Goal: Entertainment & Leisure: Consume media (video, audio)

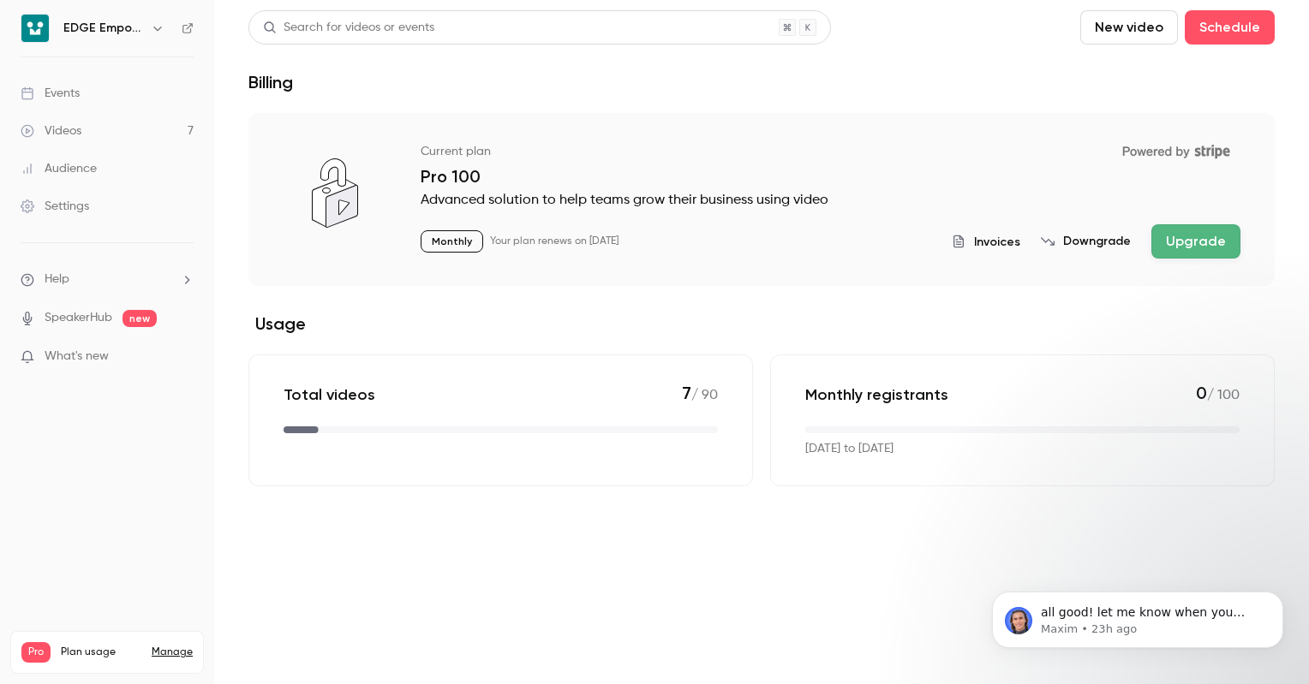
click at [121, 128] on link "Videos 7" at bounding box center [107, 131] width 214 height 38
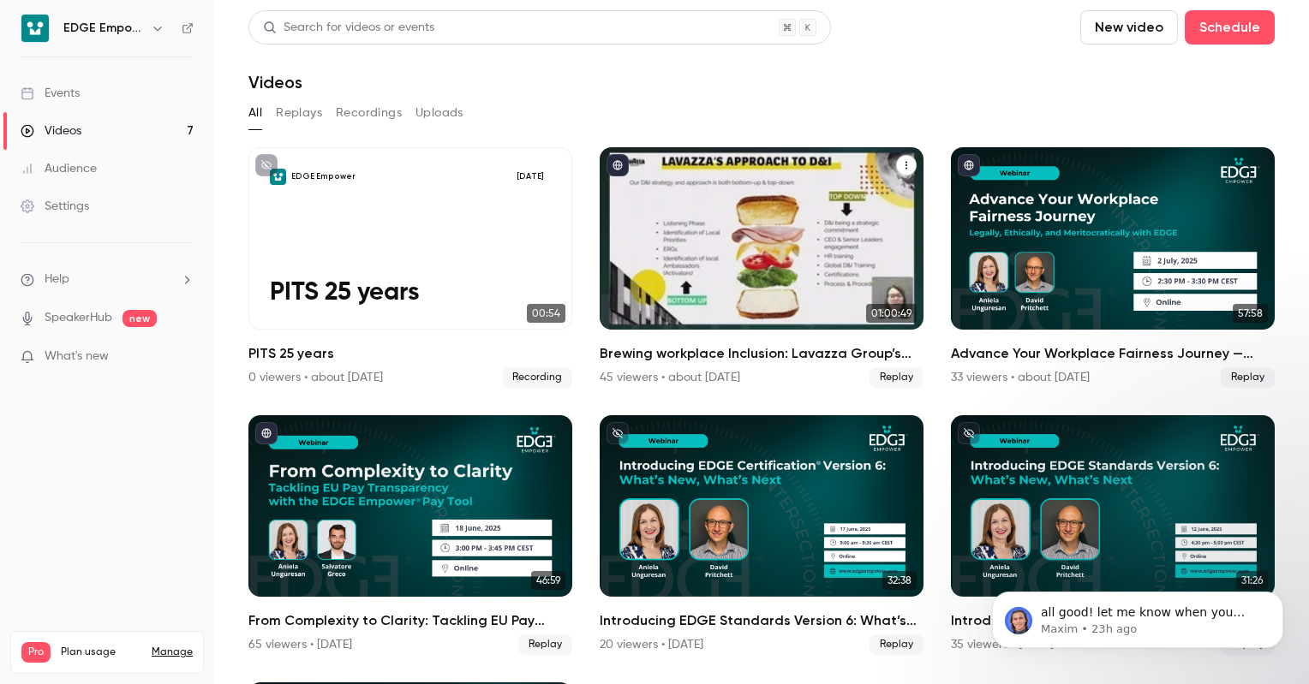
click at [714, 279] on div "Brewing workplace Inclusion: Lavazza Group’s EDGE Certification Journey with ED…" at bounding box center [762, 238] width 324 height 182
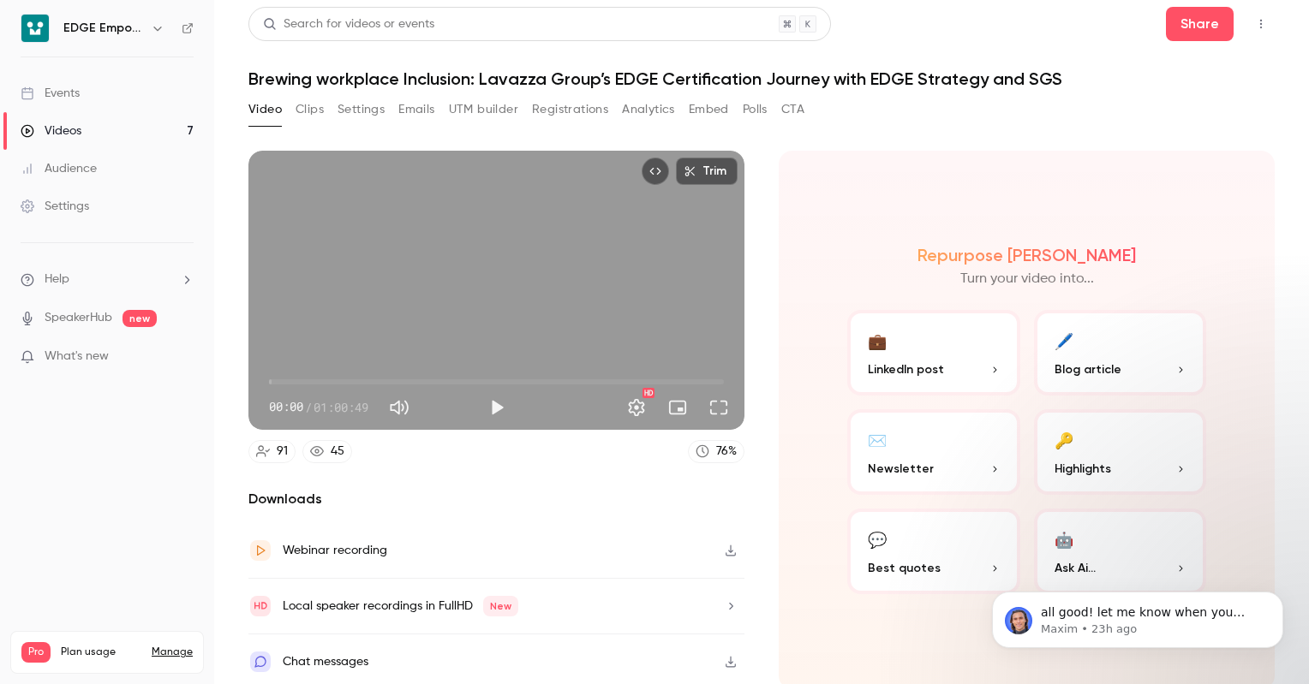
scroll to position [3, 0]
click at [911, 529] on button "💬 Best quotes" at bounding box center [933, 552] width 173 height 86
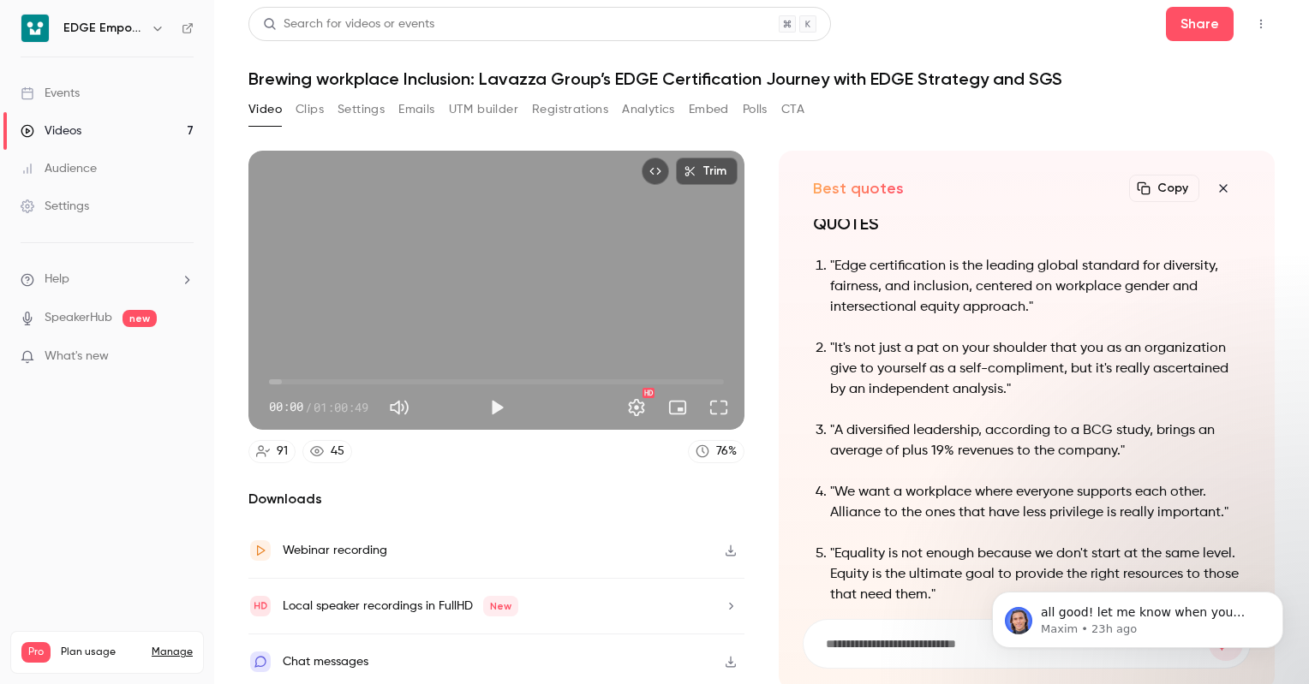
scroll to position [-86, 0]
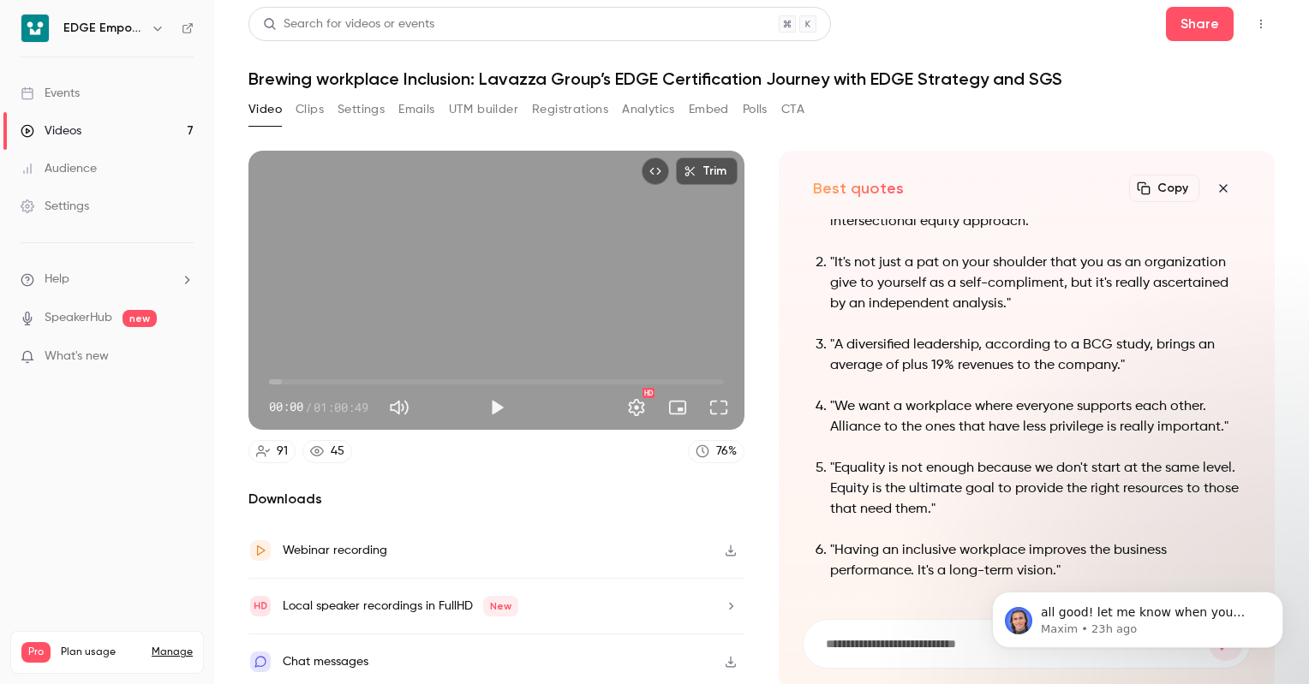
click at [315, 106] on button "Clips" at bounding box center [310, 109] width 28 height 27
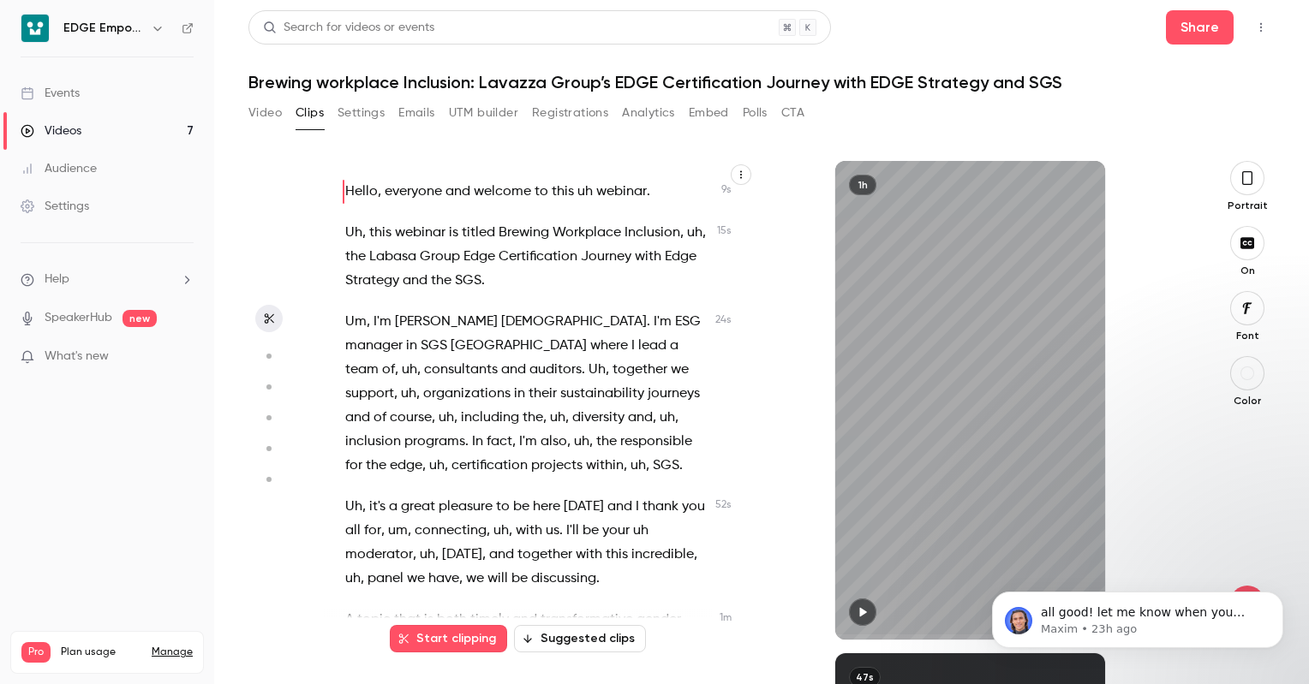
scroll to position [343, 0]
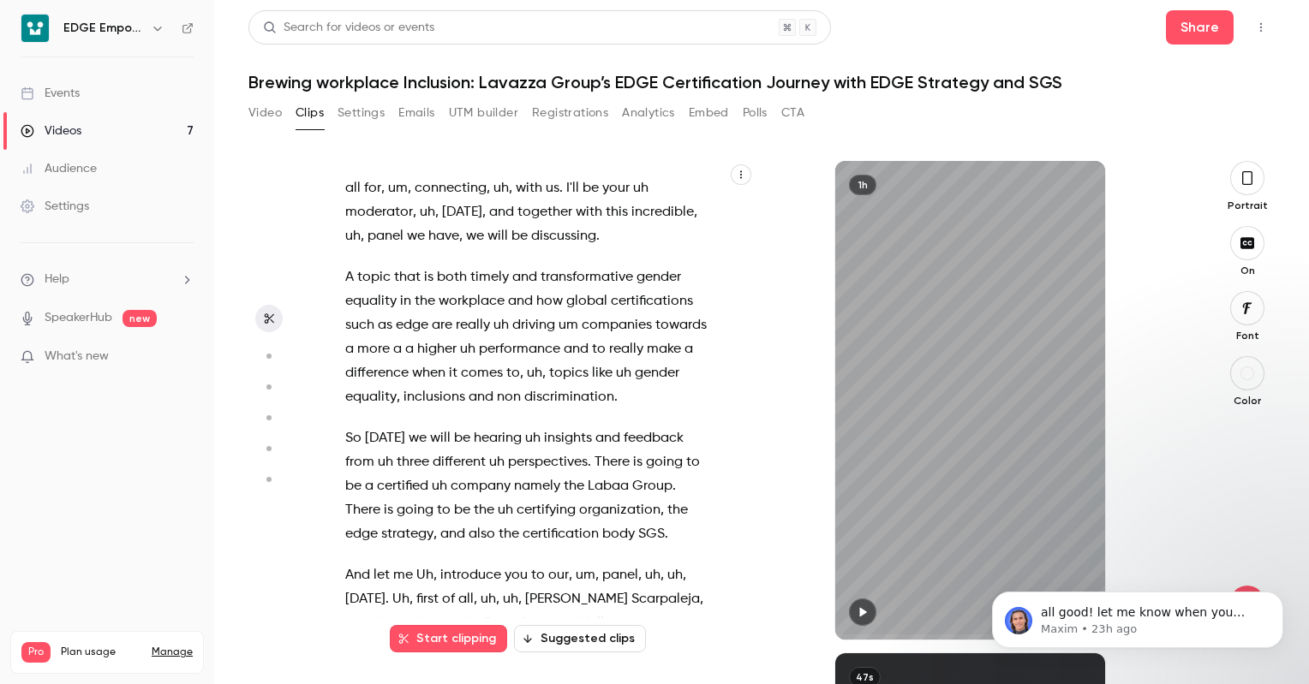
click at [587, 636] on button "Suggested clips" at bounding box center [580, 638] width 132 height 27
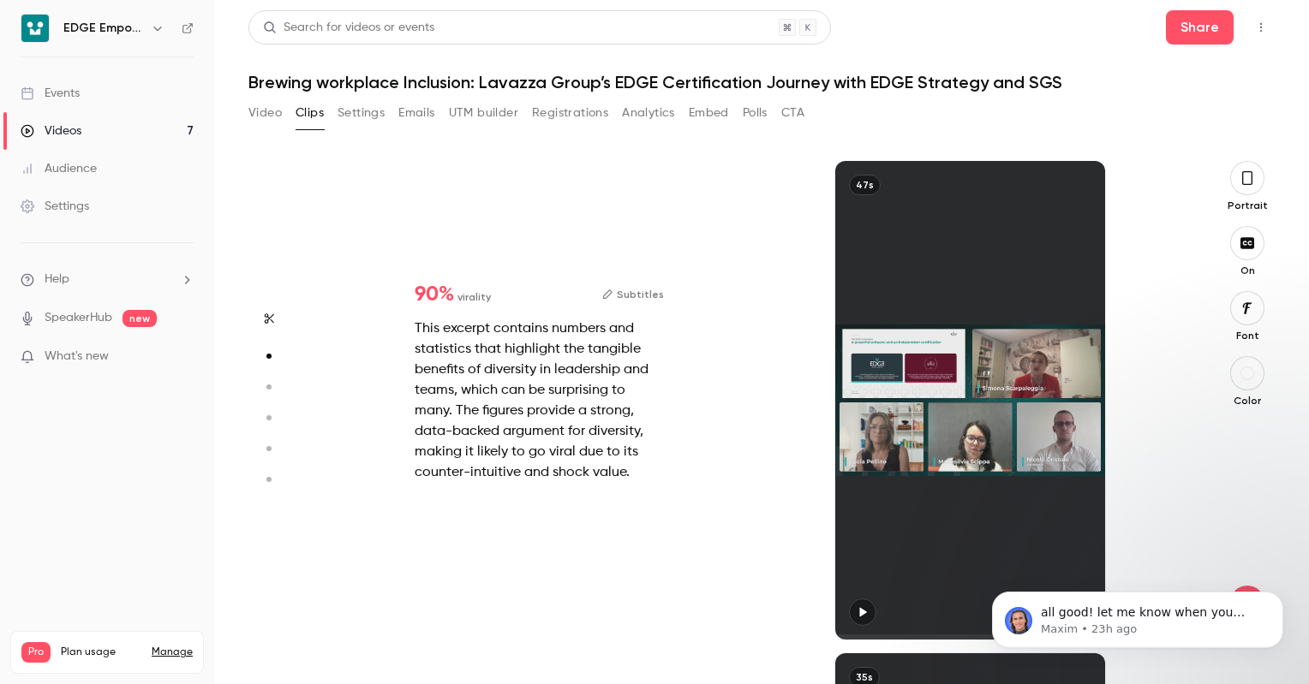
scroll to position [493, 0]
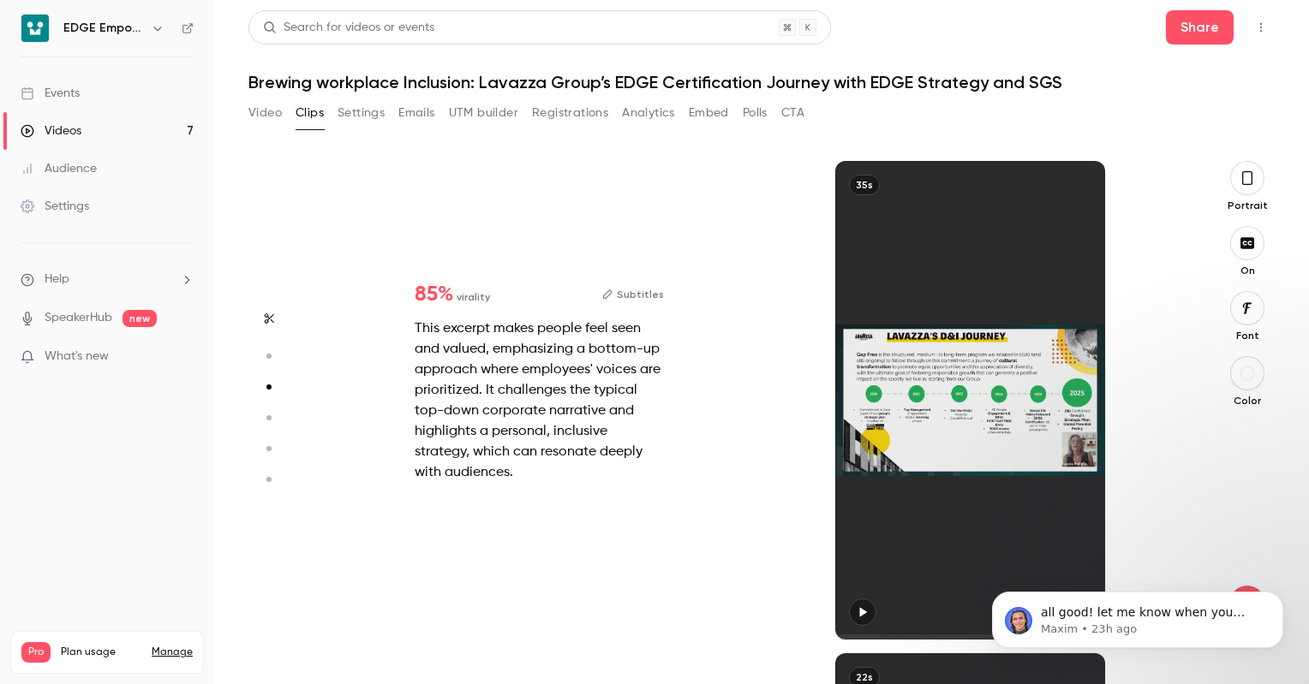
type input "*"
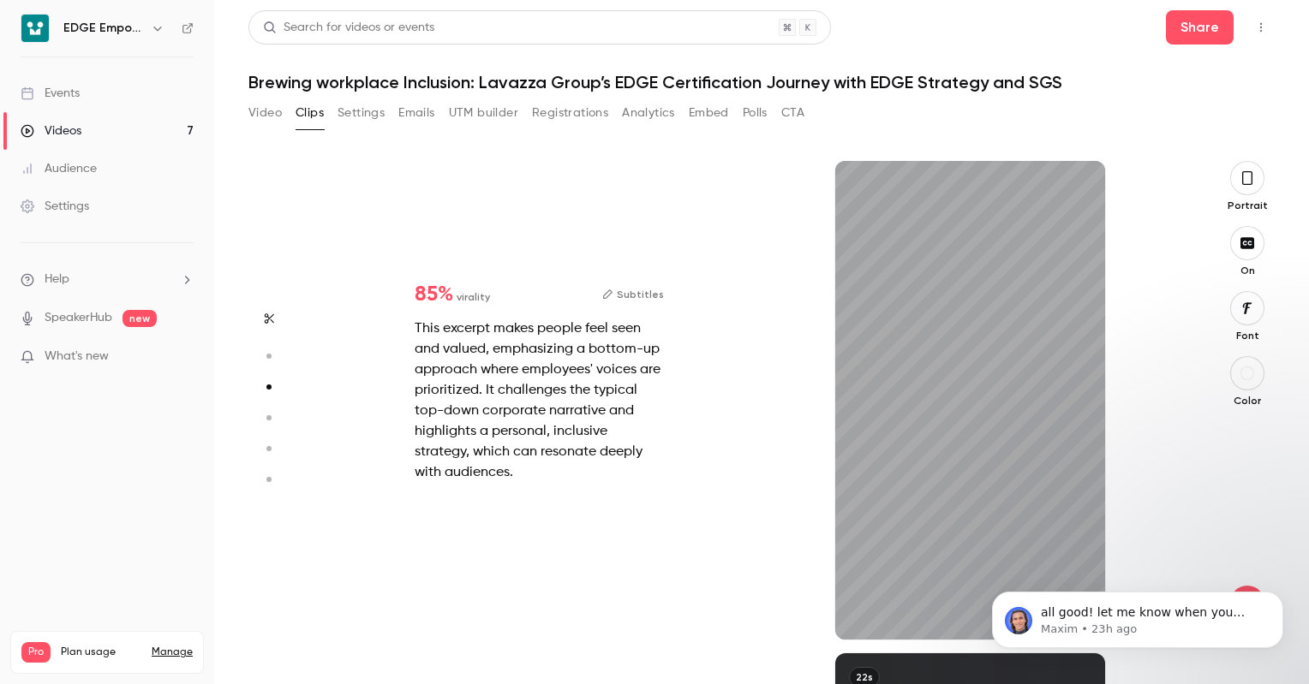
scroll to position [1478, 0]
type input "*"
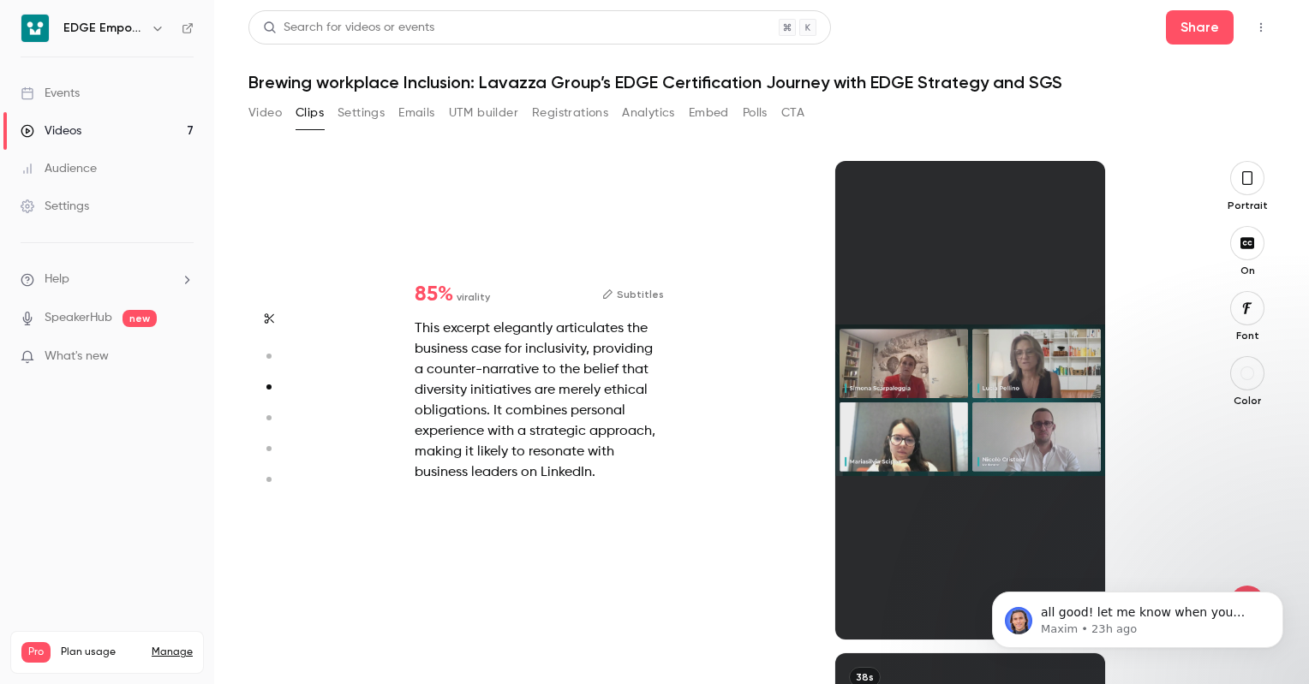
type input "*"
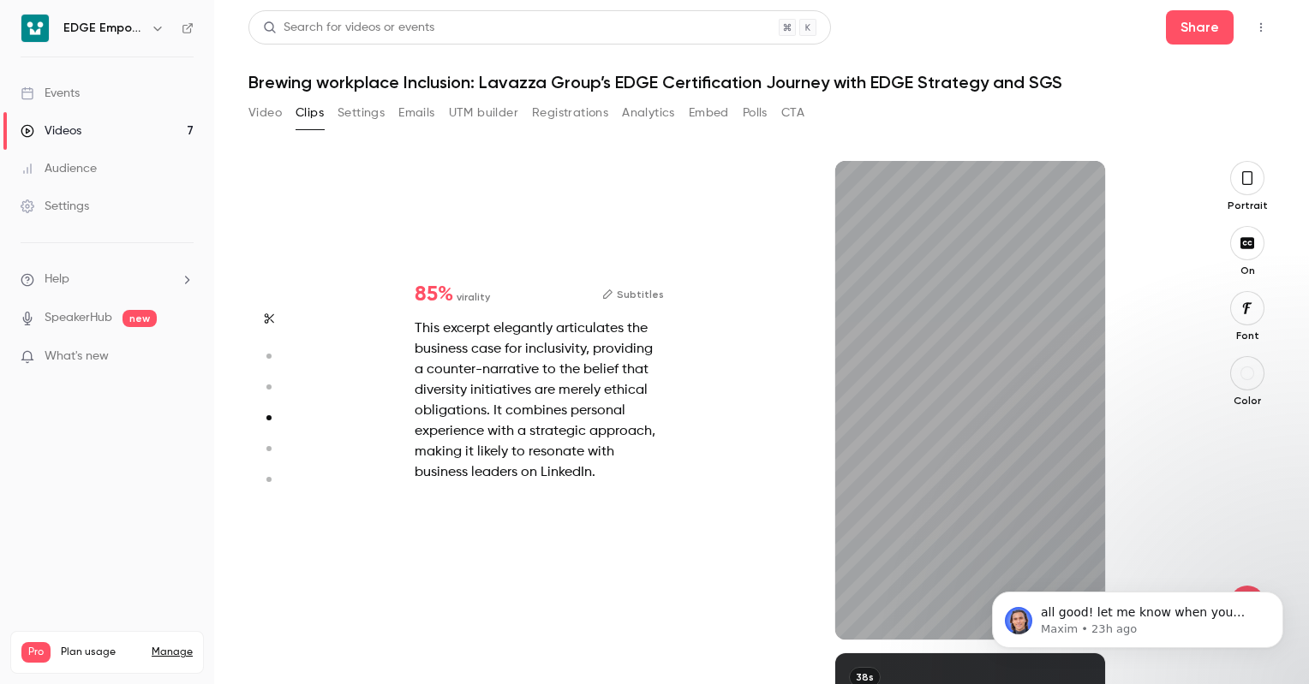
type input "*"
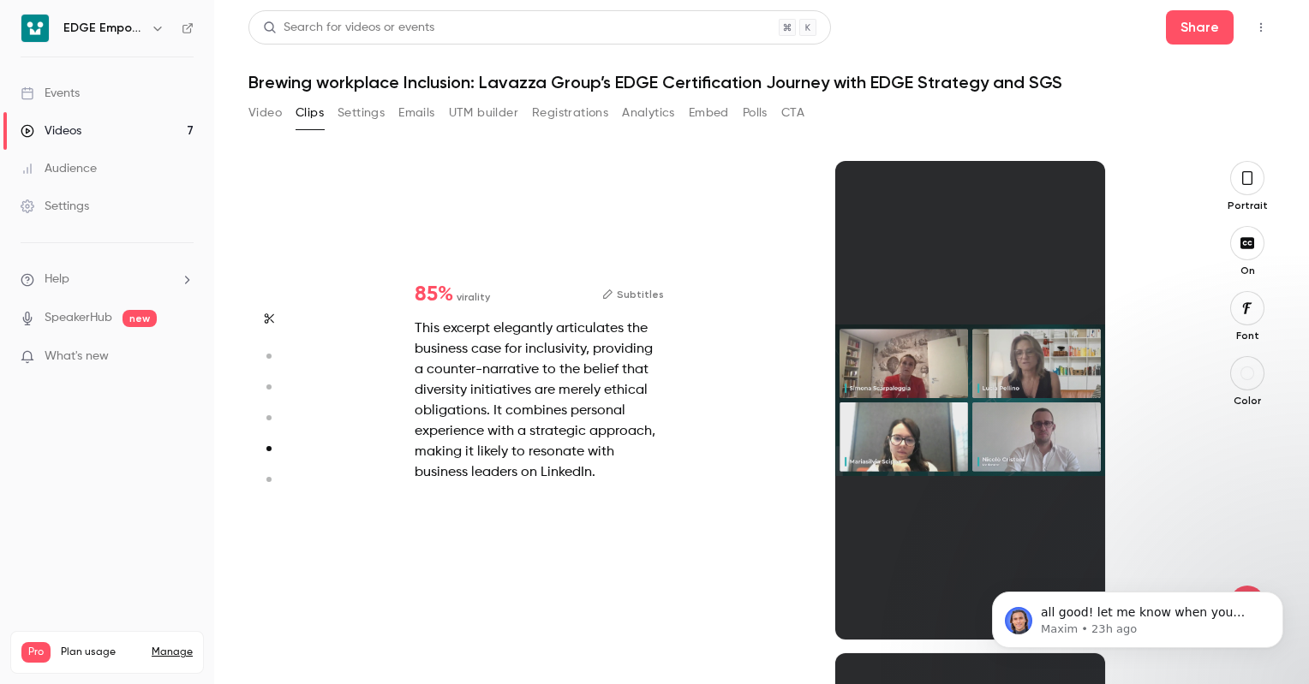
scroll to position [1970, 0]
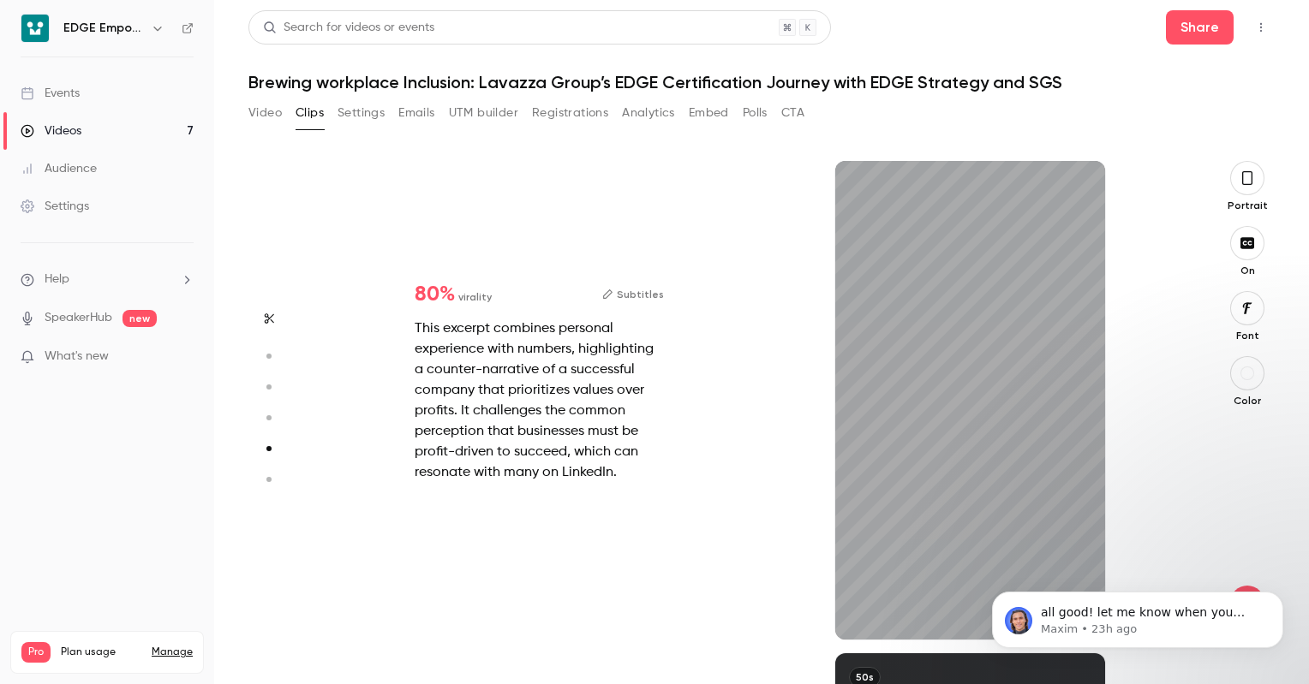
type input "*"
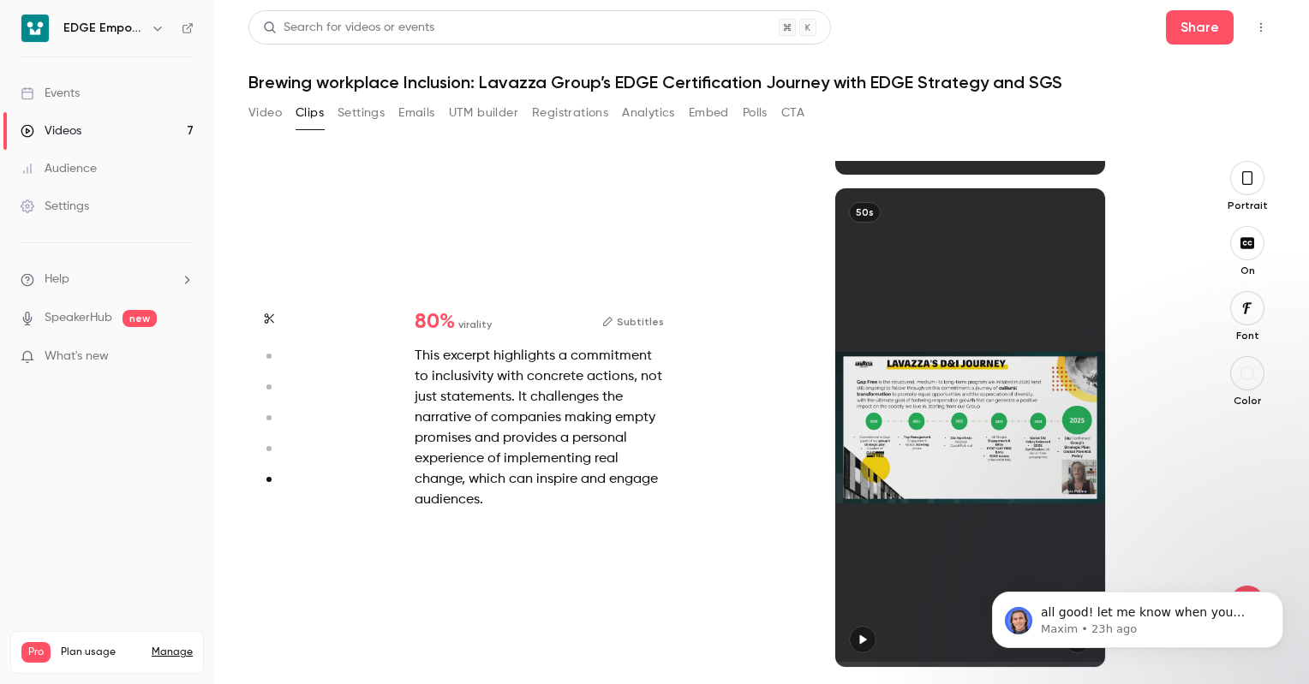
scroll to position [2436, 0]
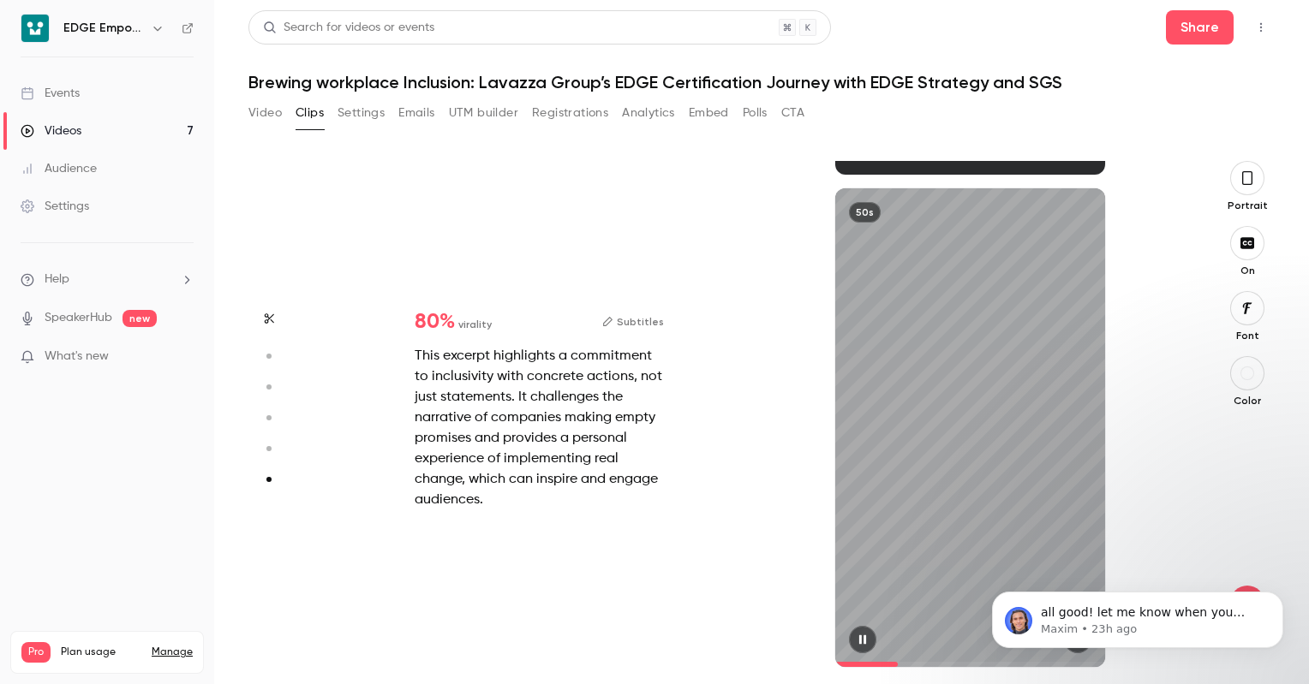
click at [1022, 463] on div "50s" at bounding box center [969, 427] width 269 height 479
type input "****"
click at [806, 308] on div "50s" at bounding box center [970, 427] width 431 height 479
click at [689, 317] on div "80 % virality Subtitles This excerpt highlights a commitment to inclusivity wit…" at bounding box center [539, 411] width 304 height 254
